Goal: Task Accomplishment & Management: Complete application form

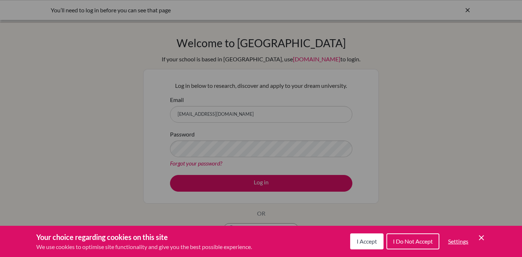
click at [360, 242] on span "I Accept" at bounding box center [367, 241] width 20 height 7
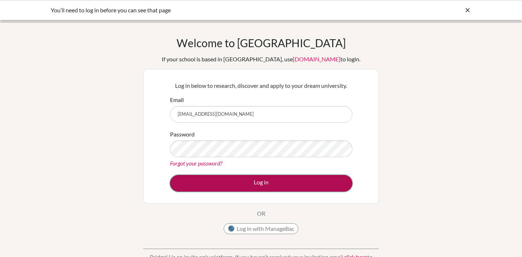
click at [297, 177] on button "Log in" at bounding box center [261, 183] width 182 height 17
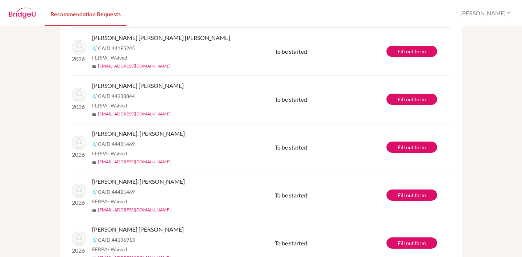
scroll to position [253, 0]
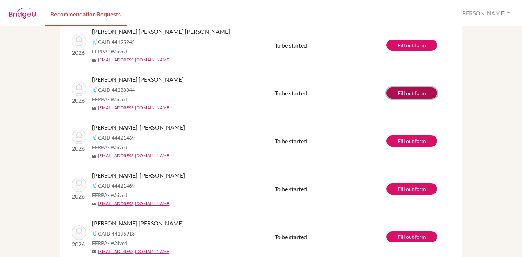
click at [419, 93] on link "Fill out form" at bounding box center [412, 92] width 51 height 11
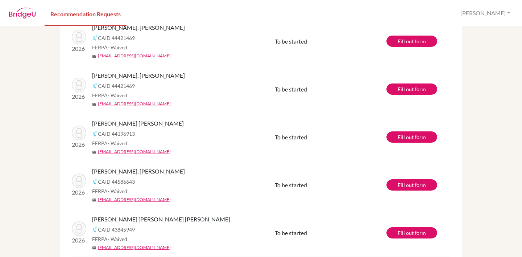
scroll to position [798, 0]
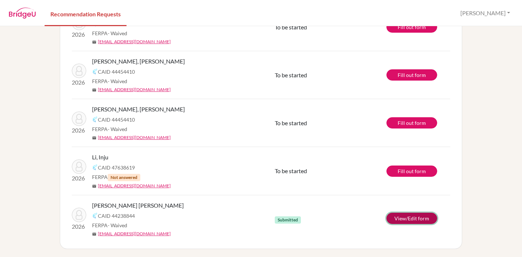
click at [392, 222] on link "View/Edit form" at bounding box center [412, 218] width 51 height 11
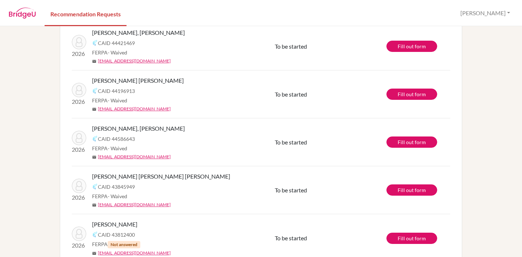
scroll to position [353, 0]
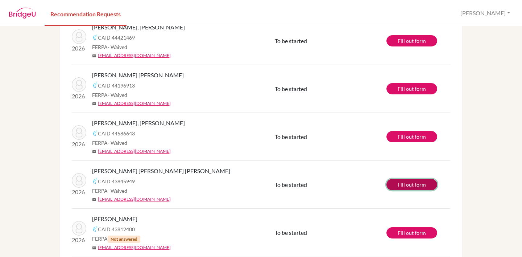
click at [397, 188] on link "Fill out form" at bounding box center [412, 184] width 51 height 11
